Goal: Navigation & Orientation: Find specific page/section

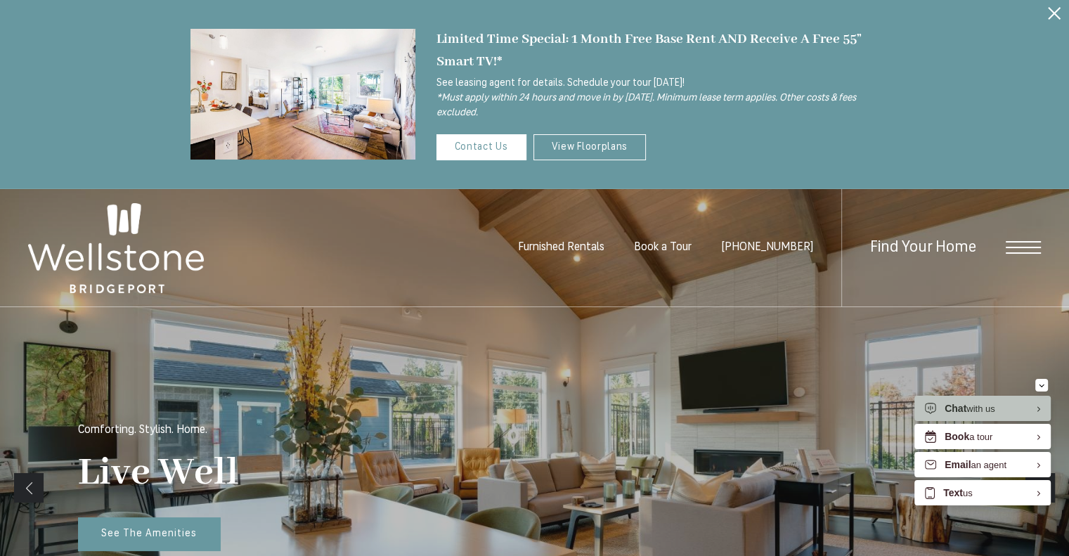
click at [1049, 11] on icon "Close Alert" at bounding box center [1054, 13] width 13 height 13
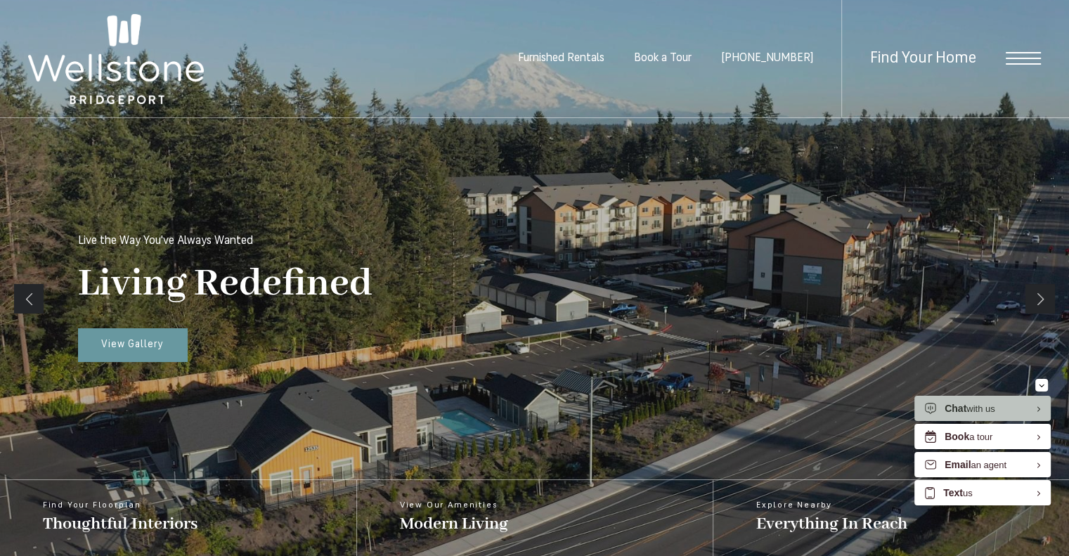
click at [1011, 51] on div "Find Your Home" at bounding box center [941, 58] width 200 height 117
click at [1021, 60] on span "Open Menu" at bounding box center [1023, 58] width 35 height 13
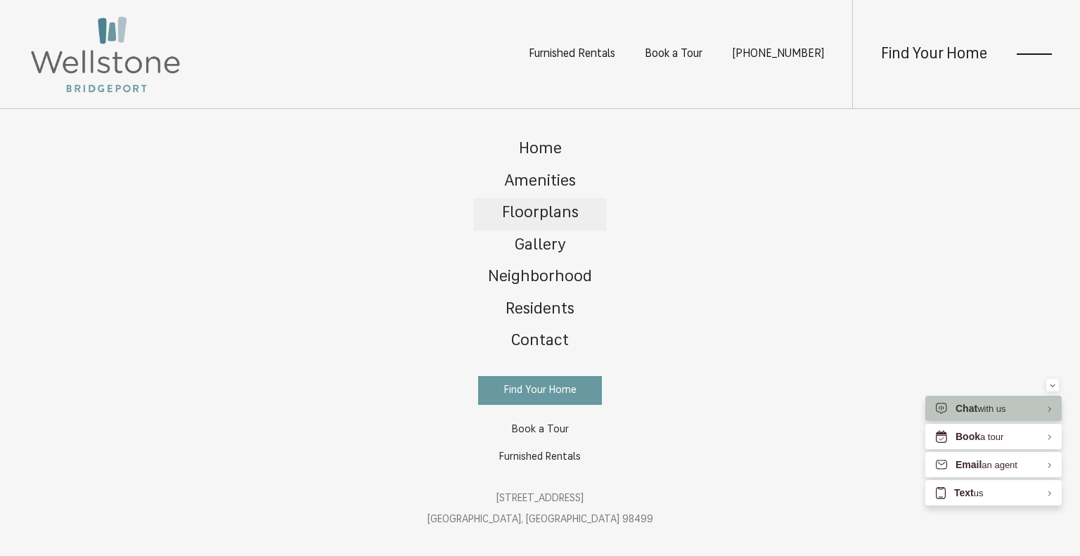
click at [541, 208] on span "Floorplans" at bounding box center [540, 213] width 77 height 16
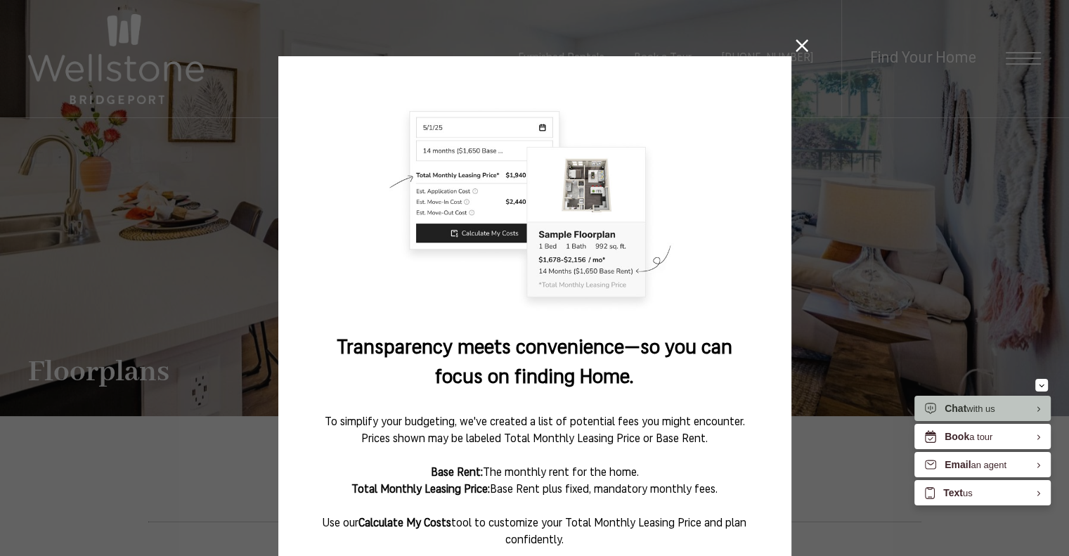
click at [796, 52] on button at bounding box center [802, 45] width 13 height 13
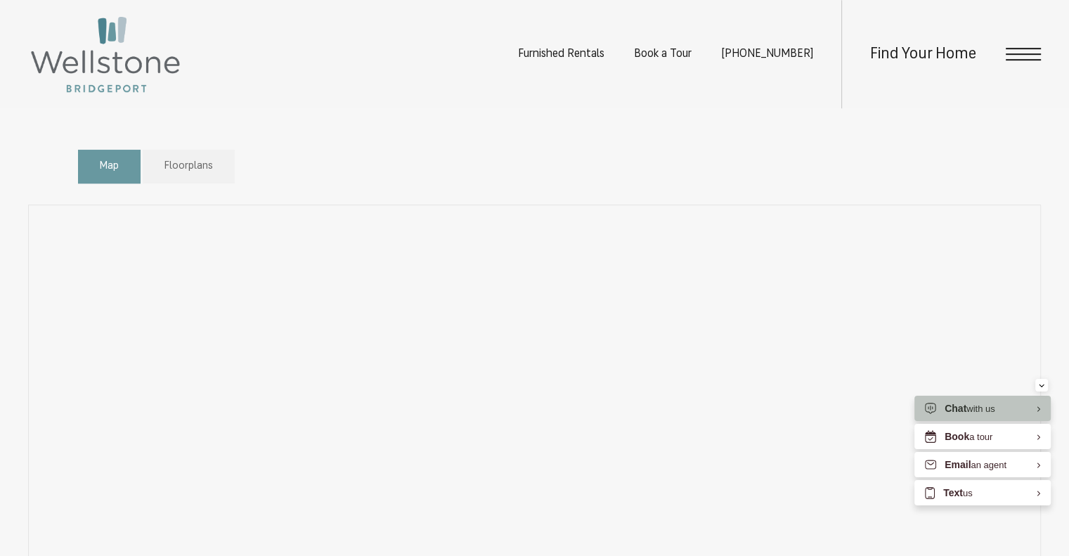
scroll to position [771, 0]
click at [957, 181] on div "Map Floorplans Bedrooms Studio 1 Bedroom 2 Bedroom" at bounding box center [535, 178] width 914 height 48
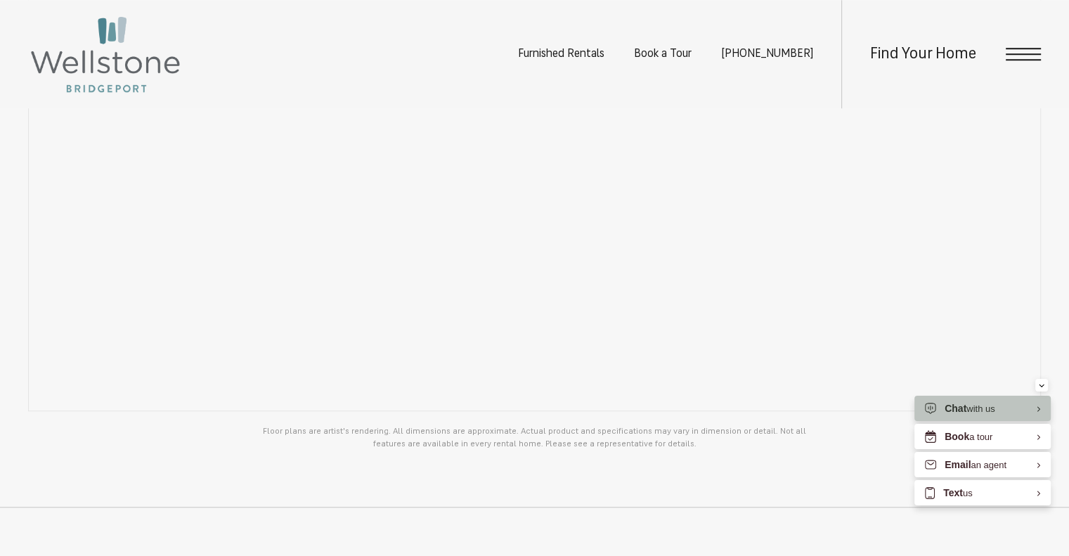
scroll to position [1141, 0]
